Goal: Information Seeking & Learning: Learn about a topic

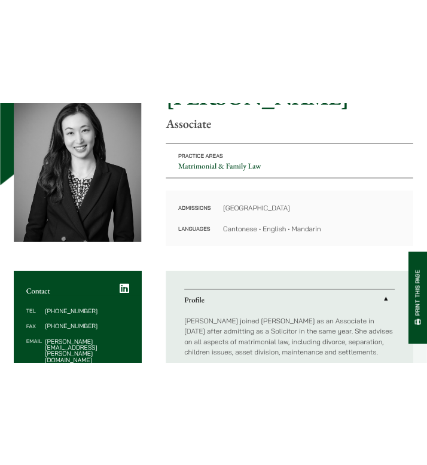
scroll to position [369, 0]
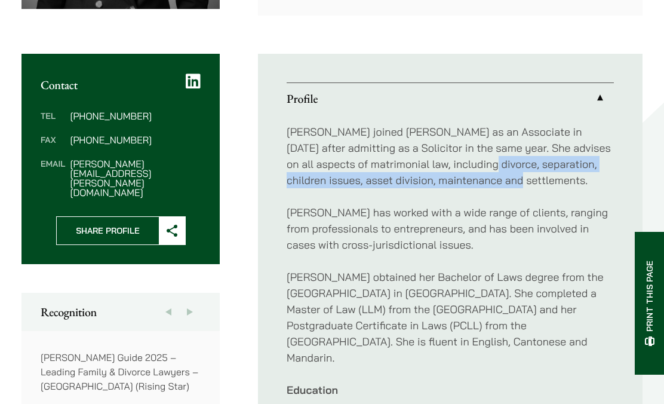
drag, startPoint x: 522, startPoint y: 183, endPoint x: 479, endPoint y: 171, distance: 45.2
click at [479, 171] on p "Shirley joined Haldanes as an Associate in 2020 after admitting as a Solicitor …" at bounding box center [450, 156] width 327 height 65
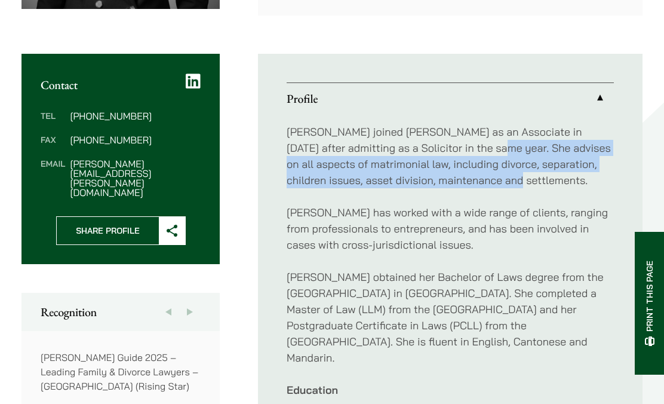
drag, startPoint x: 519, startPoint y: 180, endPoint x: 462, endPoint y: 149, distance: 65.0
click at [462, 149] on p "Shirley joined Haldanes as an Associate in 2020 after admitting as a Solicitor …" at bounding box center [450, 156] width 327 height 65
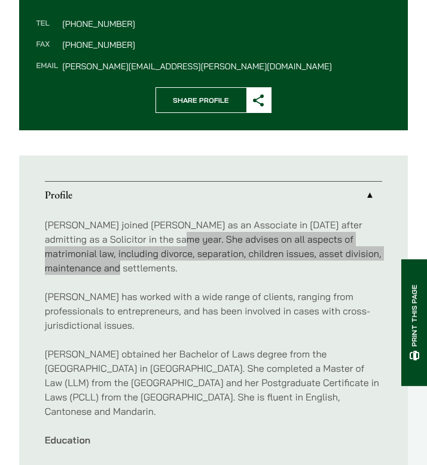
scroll to position [479, 0]
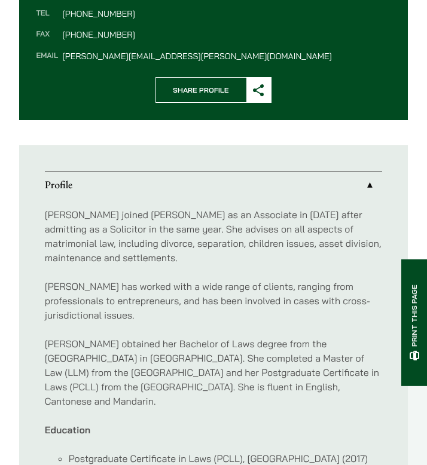
click at [198, 265] on div "Shirley joined Haldanes as an Associate in 2020 after admitting as a Solicitor …" at bounding box center [214, 372] width 338 height 347
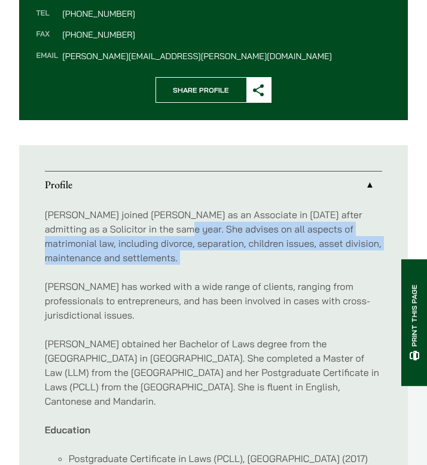
drag, startPoint x: 198, startPoint y: 265, endPoint x: 182, endPoint y: 230, distance: 38.8
click at [182, 230] on div "Shirley joined Haldanes as an Associate in 2020 after admitting as a Solicitor …" at bounding box center [214, 372] width 338 height 347
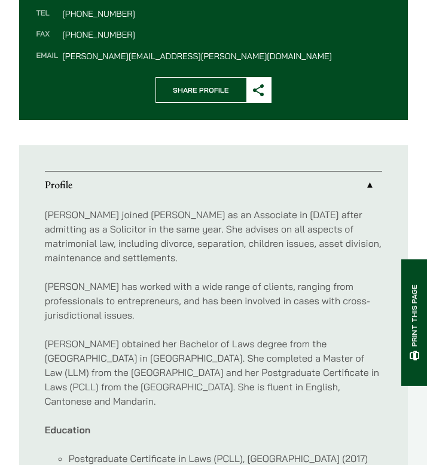
click at [182, 229] on p "Shirley joined Haldanes as an Associate in 2020 after admitting as a Solicitor …" at bounding box center [214, 235] width 338 height 57
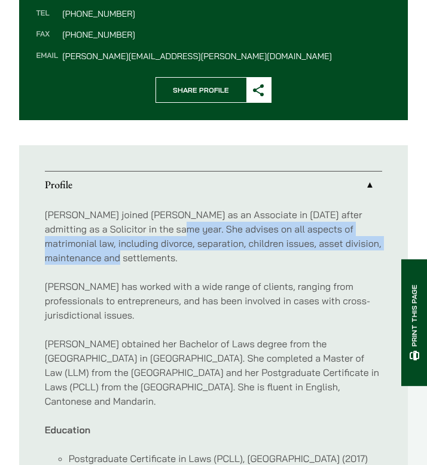
drag, startPoint x: 181, startPoint y: 229, endPoint x: 189, endPoint y: 259, distance: 30.9
click at [189, 259] on p "Shirley joined Haldanes as an Associate in 2020 after admitting as a Solicitor …" at bounding box center [214, 235] width 338 height 57
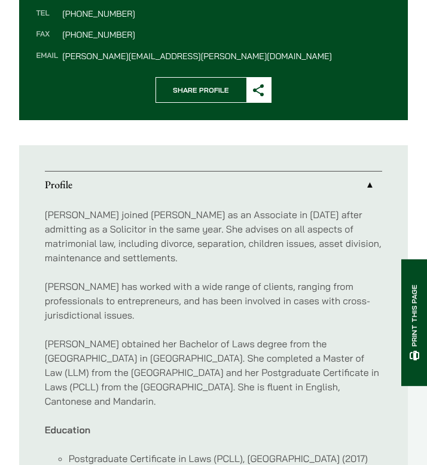
click at [153, 238] on p "Shirley joined Haldanes as an Associate in 2020 after admitting as a Solicitor …" at bounding box center [214, 235] width 338 height 57
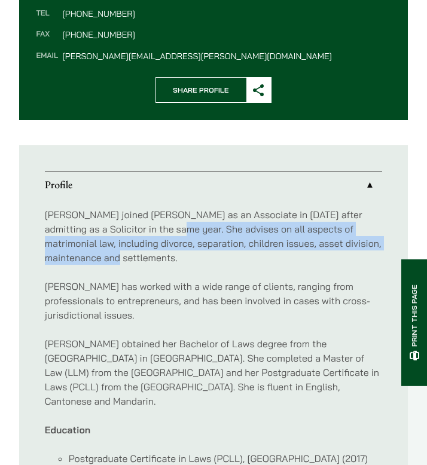
drag, startPoint x: 191, startPoint y: 261, endPoint x: 179, endPoint y: 231, distance: 31.4
click at [179, 231] on p "Shirley joined Haldanes as an Associate in 2020 after admitting as a Solicitor …" at bounding box center [214, 235] width 338 height 57
copy p "advises on all aspects of matrimonial law, including divorce, separation, child…"
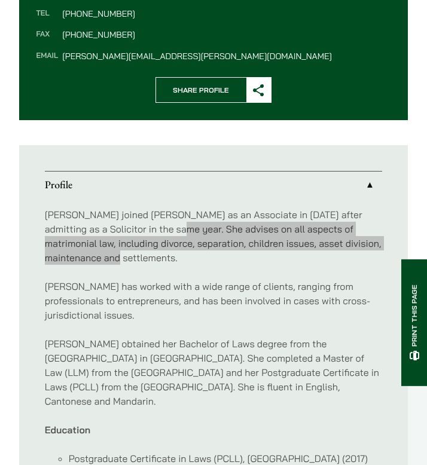
scroll to position [0, 0]
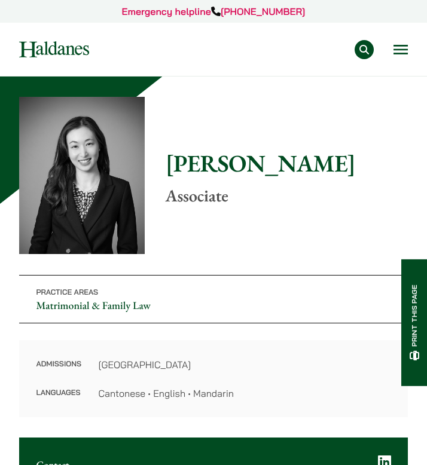
click at [396, 54] on button "Open menu" at bounding box center [400, 50] width 14 height 10
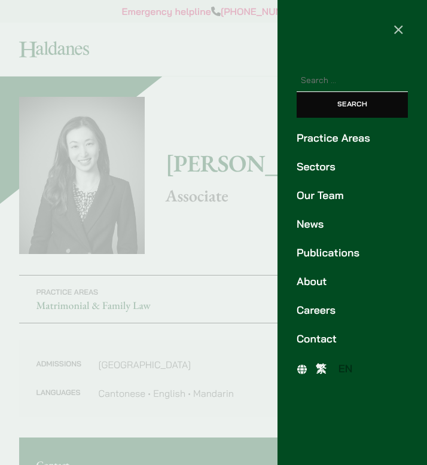
click at [329, 195] on link "Our Team" at bounding box center [351, 196] width 111 height 16
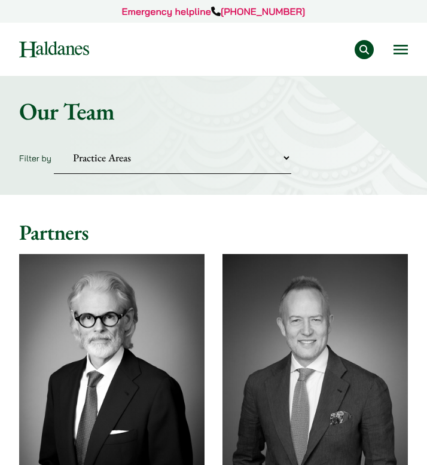
click at [248, 156] on select "Practice Areas Antitrust and Competition Civil Litigation & Dispute Resolution …" at bounding box center [172, 158] width 237 height 32
select select "divorce-and-family-law"
click at [54, 142] on select "Practice Areas Antitrust and Competition Civil Litigation & Dispute Resolution …" at bounding box center [172, 158] width 237 height 32
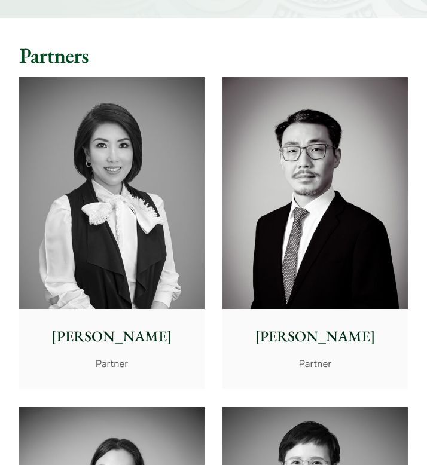
scroll to position [152, 0]
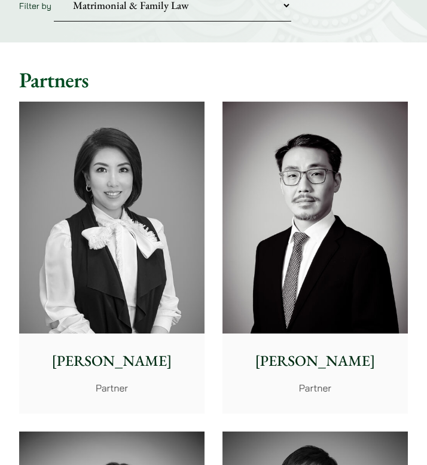
click at [157, 241] on img at bounding box center [111, 217] width 185 height 231
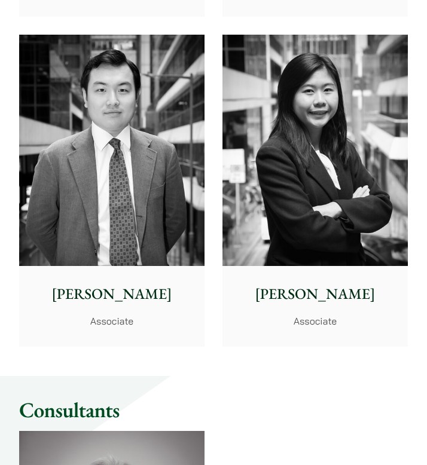
scroll to position [1251, 0]
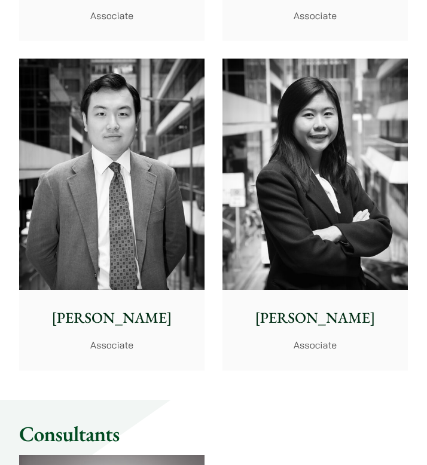
click at [142, 238] on img at bounding box center [111, 174] width 185 height 231
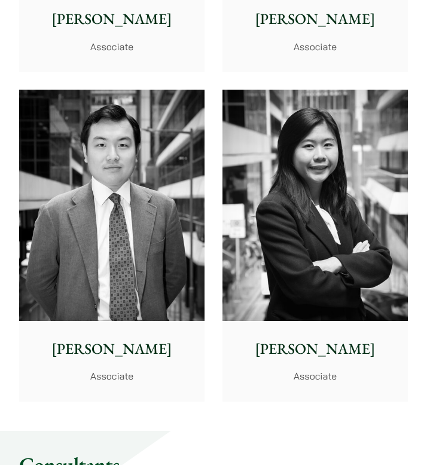
scroll to position [1232, 0]
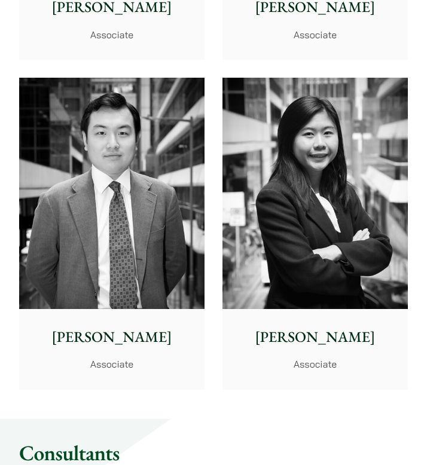
click at [269, 190] on img at bounding box center [314, 193] width 185 height 231
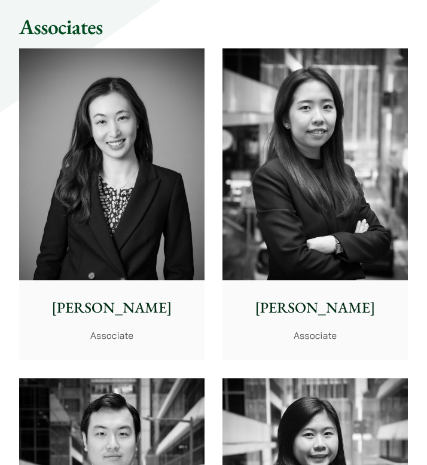
scroll to position [921, 0]
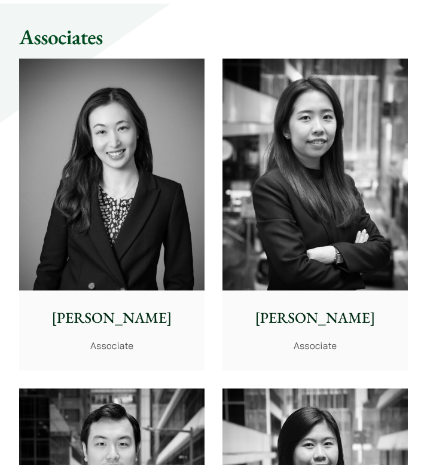
click at [290, 194] on img at bounding box center [314, 174] width 185 height 231
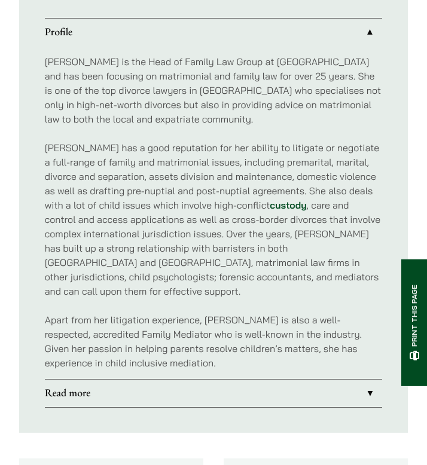
scroll to position [634, 0]
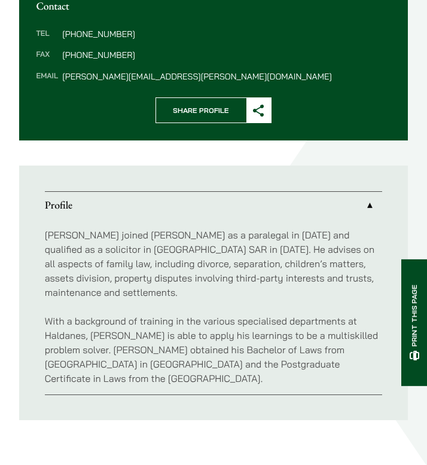
scroll to position [458, 0]
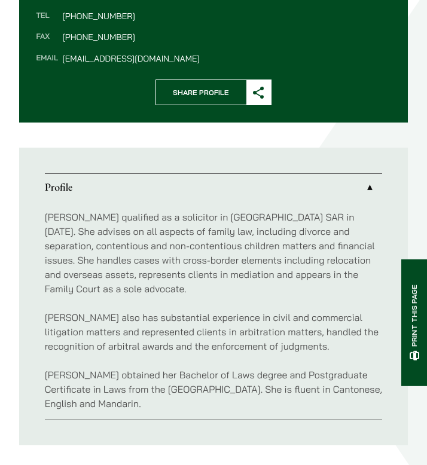
scroll to position [482, 0]
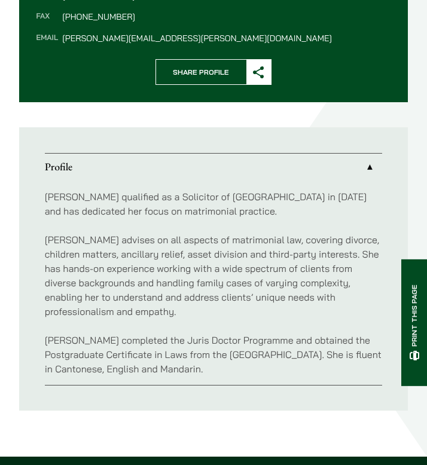
scroll to position [500, 0]
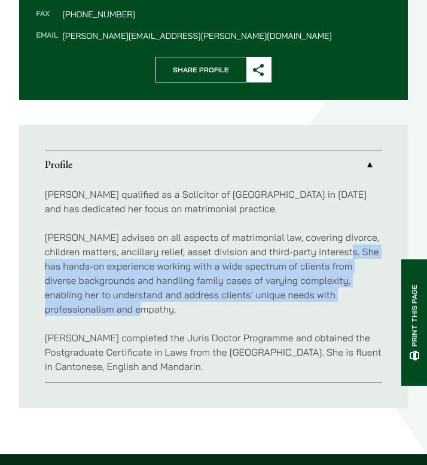
drag, startPoint x: 344, startPoint y: 253, endPoint x: 171, endPoint y: 311, distance: 182.0
click at [171, 311] on p "Alvina advises on all aspects of matrimonial law, covering divorce, children ma…" at bounding box center [214, 273] width 338 height 86
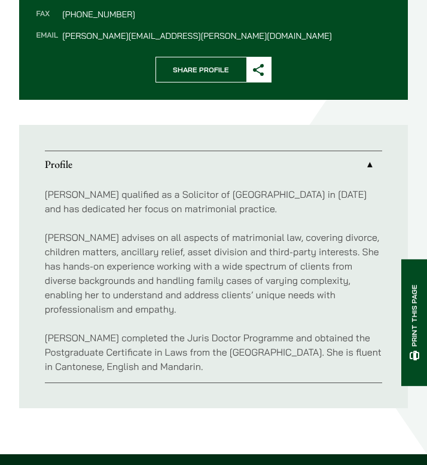
click at [344, 257] on p "Alvina advises on all aspects of matrimonial law, covering divorce, children ma…" at bounding box center [214, 273] width 338 height 86
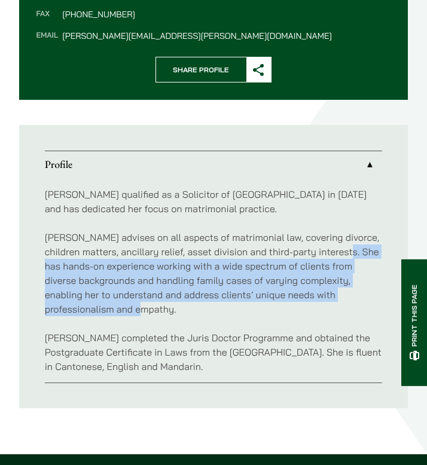
drag, startPoint x: 344, startPoint y: 257, endPoint x: 342, endPoint y: 308, distance: 50.8
click at [342, 308] on p "Alvina advises on all aspects of matrimonial law, covering divorce, children ma…" at bounding box center [214, 273] width 338 height 86
copy p "has hands-on experience working with a wide spectrum of clients from diverse ba…"
